Goal: Task Accomplishment & Management: Manage account settings

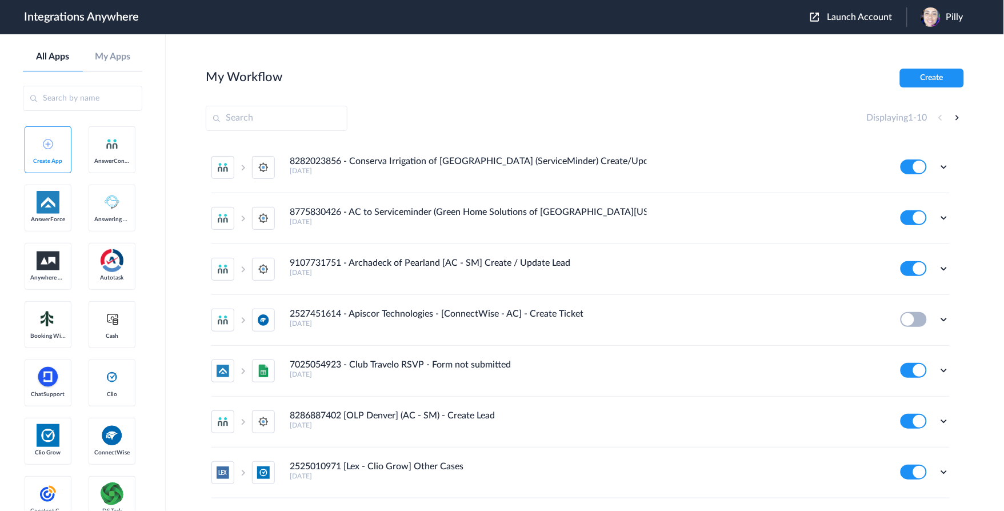
click at [855, 18] on span "Launch Account" at bounding box center [859, 17] width 65 height 9
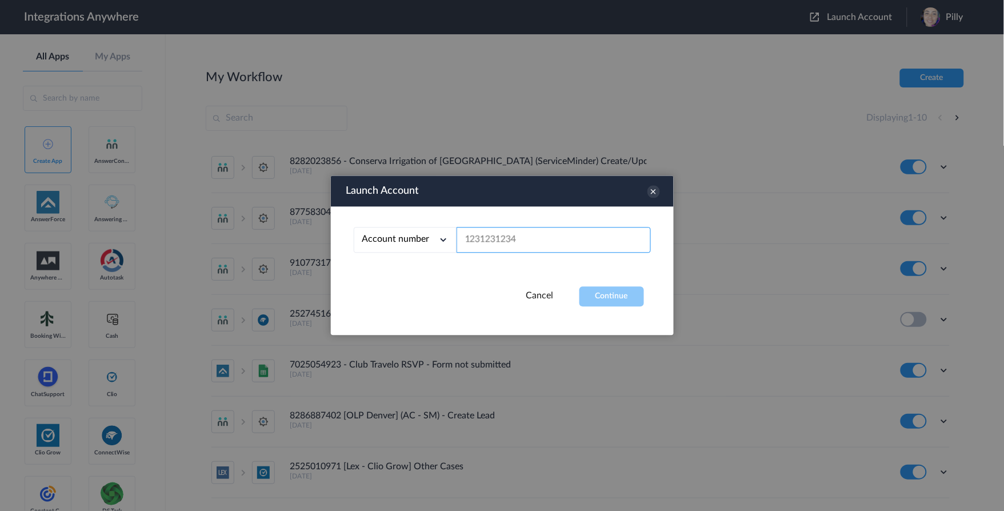
click at [570, 238] on input "text" at bounding box center [553, 240] width 194 height 26
paste input "8776460214"
type input "8776460214"
click at [604, 291] on button "Continue" at bounding box center [611, 297] width 65 height 20
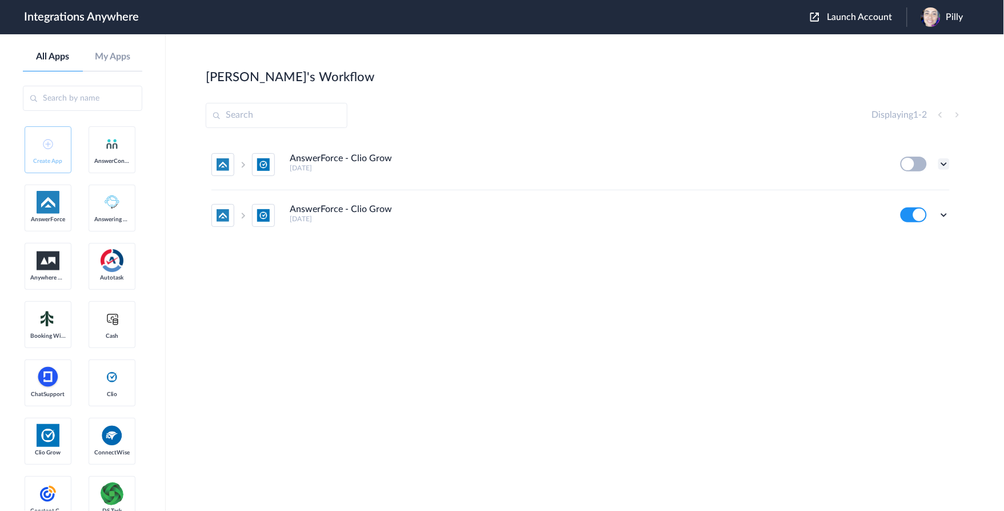
click at [943, 162] on icon at bounding box center [943, 163] width 11 height 11
click at [919, 235] on span "Delete" at bounding box center [908, 232] width 23 height 8
click at [911, 231] on span "Are you sure?" at bounding box center [904, 237] width 41 height 18
click at [377, 166] on h5 "3 years ago" at bounding box center [587, 168] width 595 height 8
click at [379, 160] on h4 "AnswerForce - Clio Grow" at bounding box center [341, 158] width 102 height 11
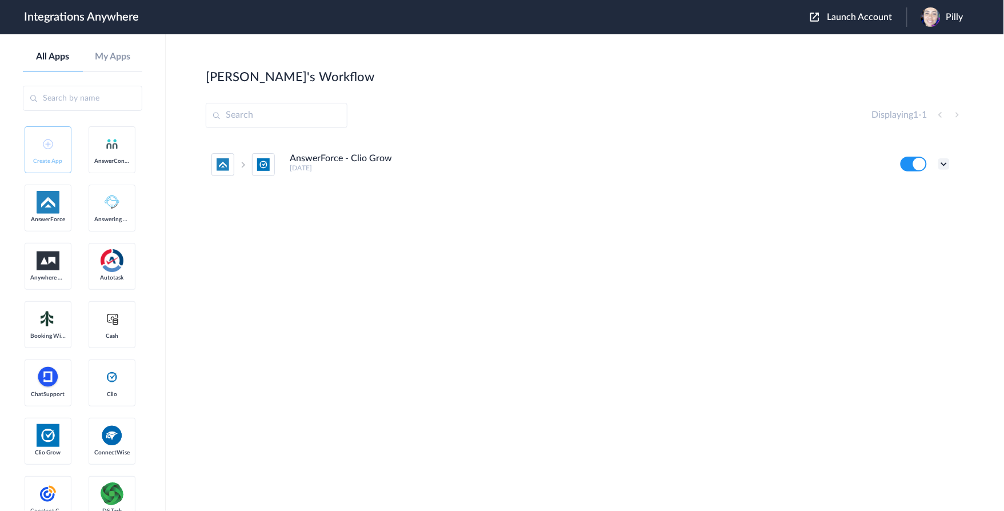
click at [945, 166] on icon at bounding box center [943, 163] width 11 height 11
click at [916, 190] on li "Edit" at bounding box center [912, 190] width 74 height 21
click at [943, 163] on icon at bounding box center [943, 163] width 11 height 11
click at [919, 210] on link "Task history" at bounding box center [911, 211] width 55 height 8
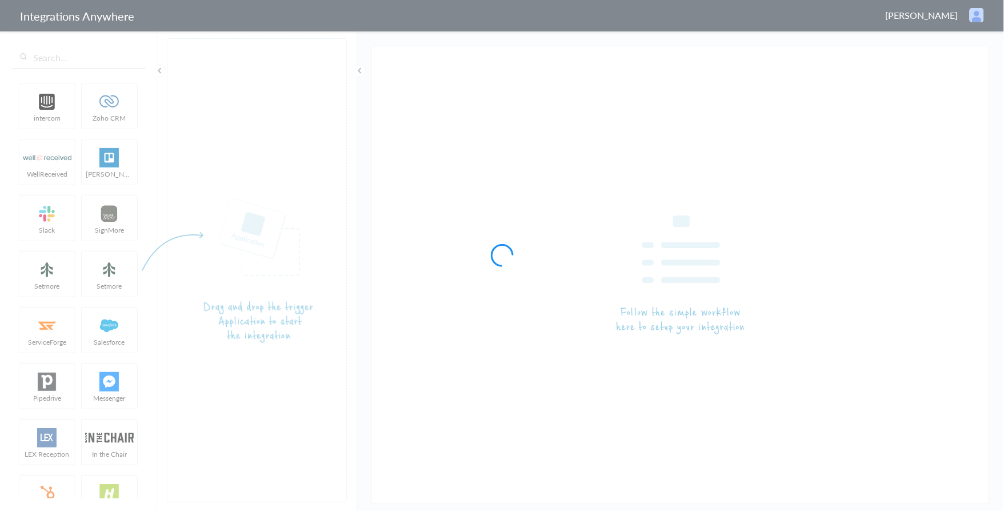
type input "AnswerForce - Clio Grow"
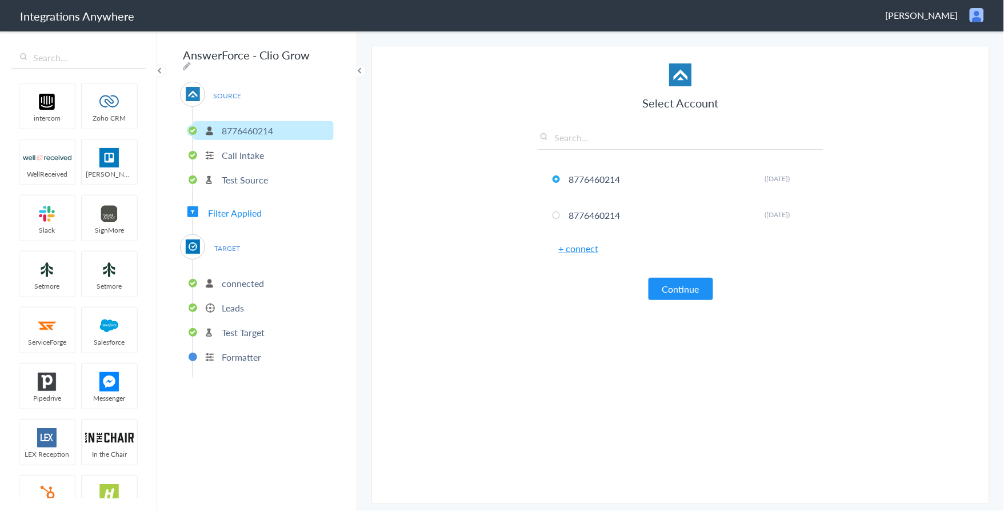
click at [237, 276] on p "connected" at bounding box center [243, 282] width 42 height 13
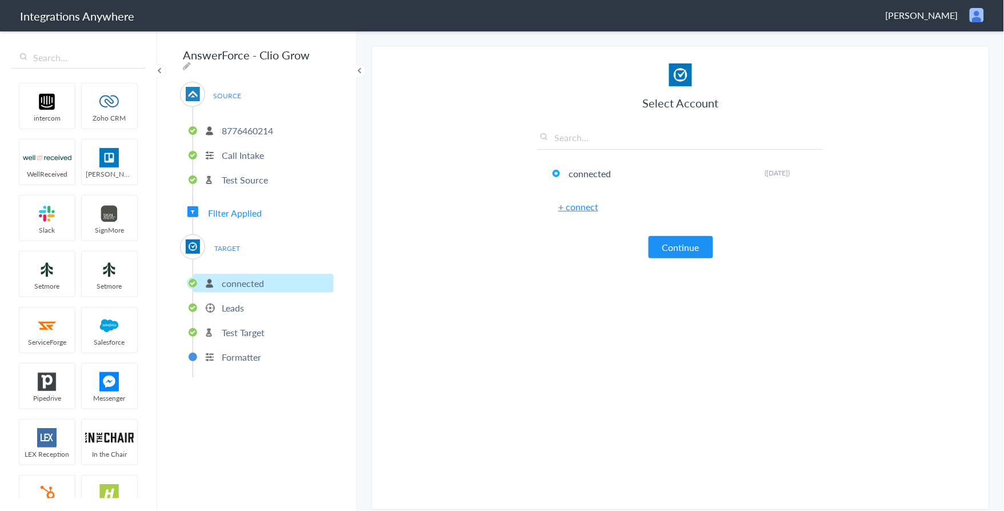
click at [230, 301] on p "Leads" at bounding box center [233, 307] width 22 height 13
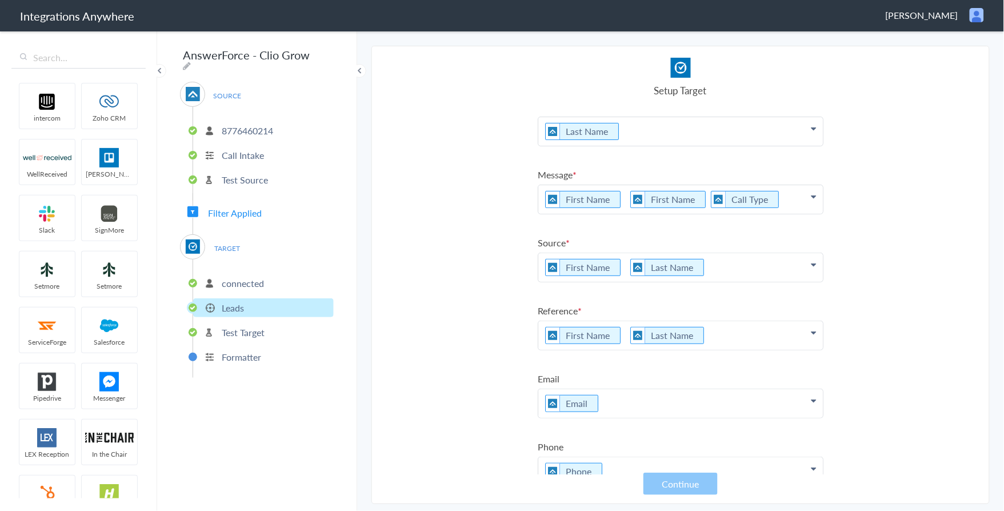
scroll to position [111, 0]
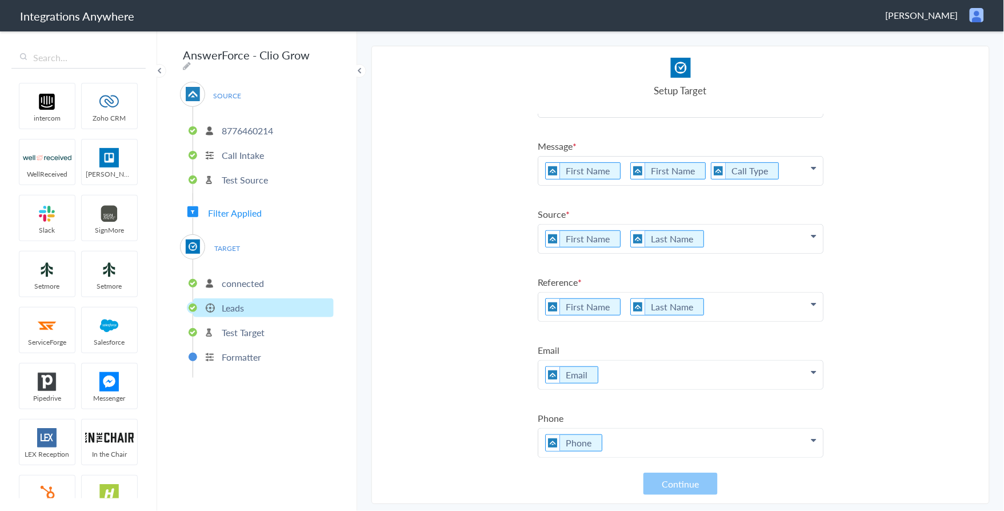
click at [260, 206] on span "Filter Applied" at bounding box center [235, 212] width 54 height 13
